Goal: Understand process/instructions

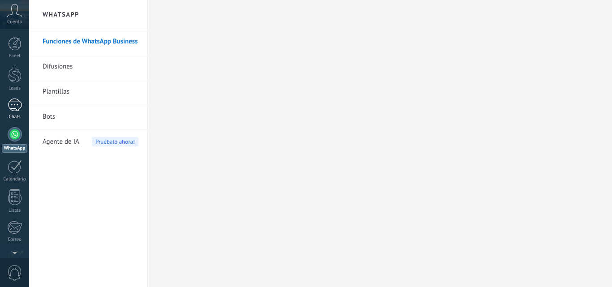
click at [16, 106] on div at bounding box center [15, 105] width 14 height 13
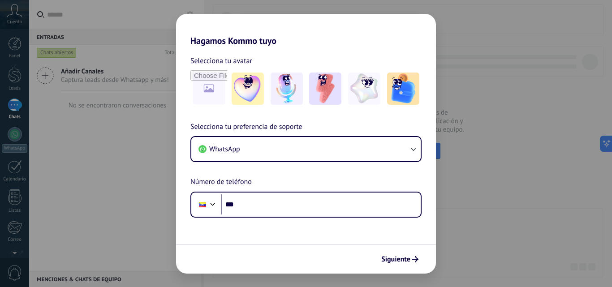
drag, startPoint x: 278, startPoint y: 26, endPoint x: 311, endPoint y: 30, distance: 33.4
click at [321, 30] on h2 "Hagamos Kommo tuyo" at bounding box center [306, 30] width 260 height 32
click at [23, 120] on div "Hagamos Kommo tuyo Selecciona tu avatar Selecciona tu preferencia de soporte Wh…" at bounding box center [306, 143] width 612 height 287
click at [9, 65] on div "Hagamos Kommo tuyo Selecciona tu avatar Selecciona tu preferencia de soporte Wh…" at bounding box center [306, 143] width 612 height 287
click at [17, 42] on div "Hagamos Kommo tuyo Selecciona tu avatar Selecciona tu preferencia de soporte Wh…" at bounding box center [306, 143] width 612 height 287
